Goal: Information Seeking & Learning: Find specific fact

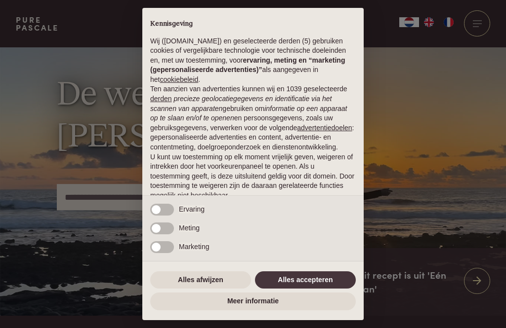
click at [291, 288] on button "Alles accepteren" at bounding box center [305, 281] width 101 height 18
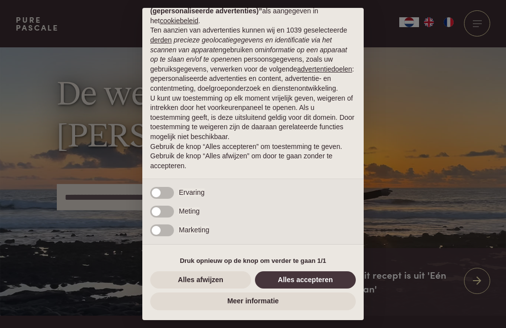
click at [203, 284] on button "Alles afwijzen" at bounding box center [200, 281] width 101 height 18
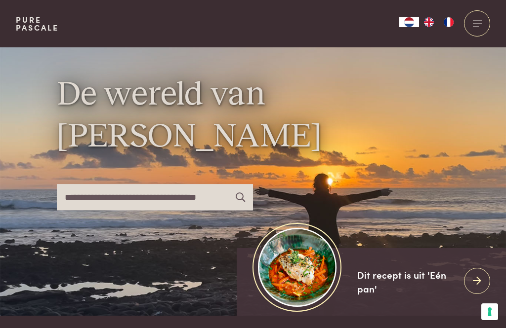
click at [196, 277] on div "De wereld van Pascale Naessens" at bounding box center [253, 181] width 393 height 269
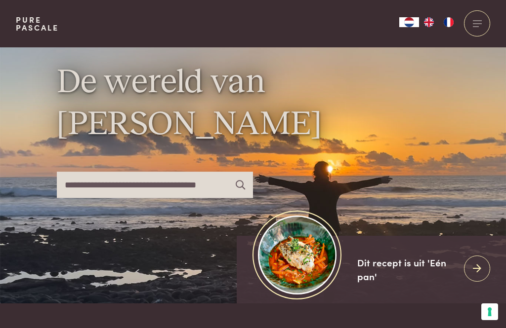
scroll to position [0, 0]
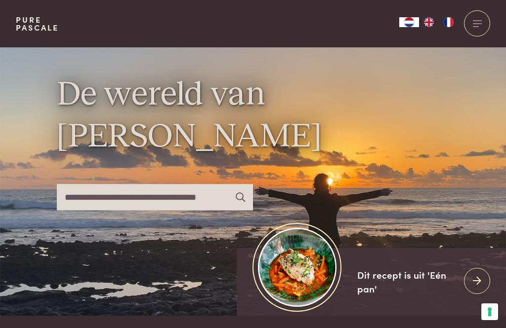
click at [121, 210] on input "text" at bounding box center [155, 197] width 196 height 26
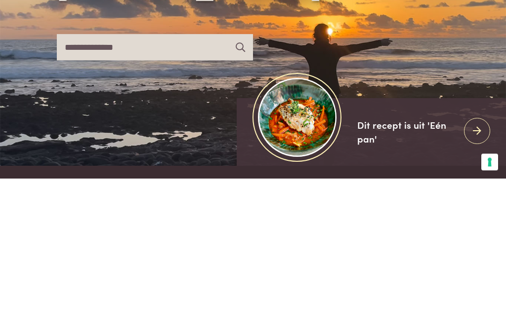
type input "**********"
click at [243, 193] on icon at bounding box center [240, 197] width 9 height 9
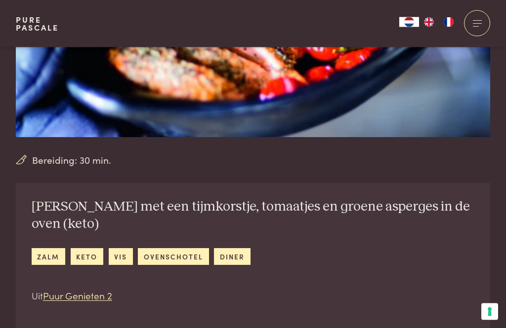
scroll to position [195, 0]
